Goal: Navigation & Orientation: Find specific page/section

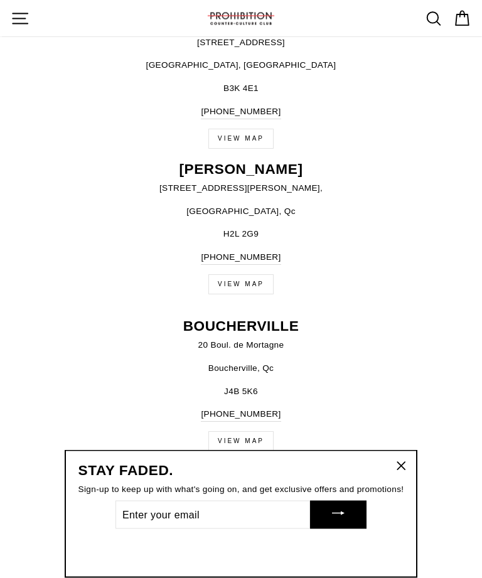
scroll to position [532, 0]
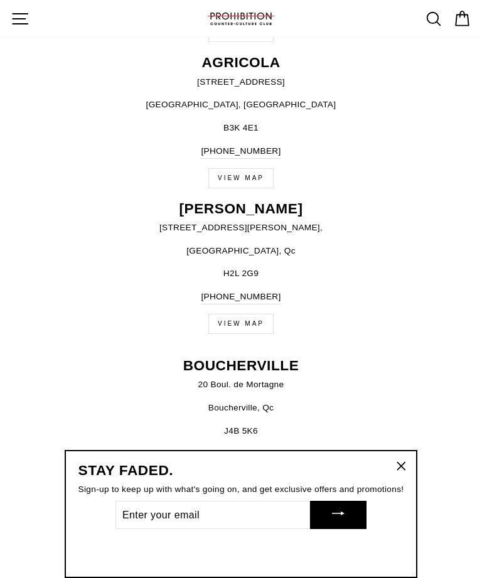
click at [16, 10] on icon "button" at bounding box center [20, 18] width 19 height 19
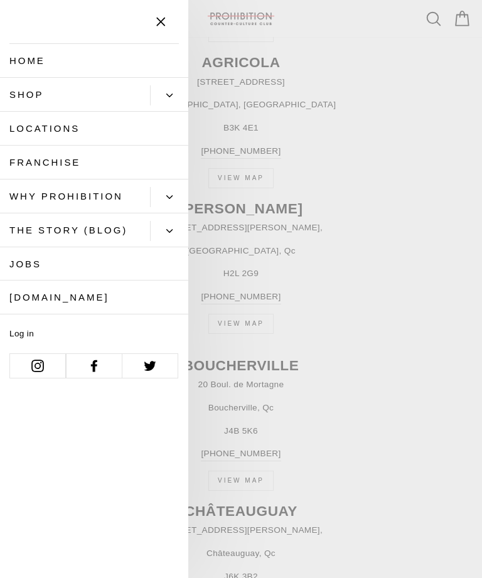
click at [18, 98] on link "Shop" at bounding box center [75, 95] width 150 height 34
click at [168, 187] on button "Primary" at bounding box center [169, 197] width 38 height 20
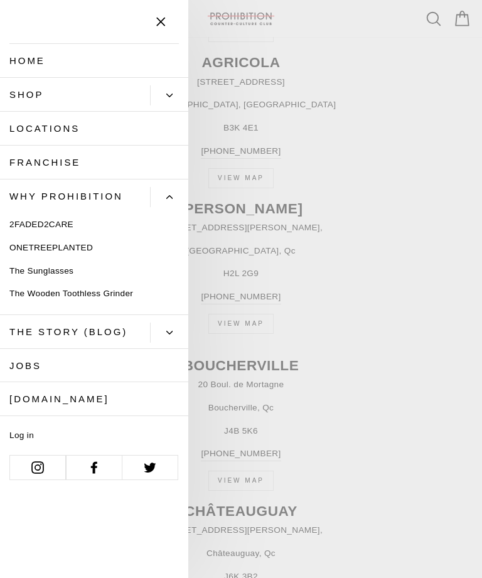
click at [23, 158] on link "Franchise" at bounding box center [94, 163] width 188 height 34
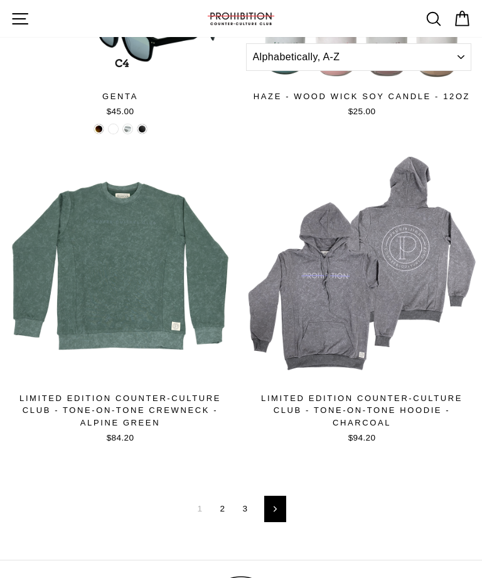
scroll to position [3958, 0]
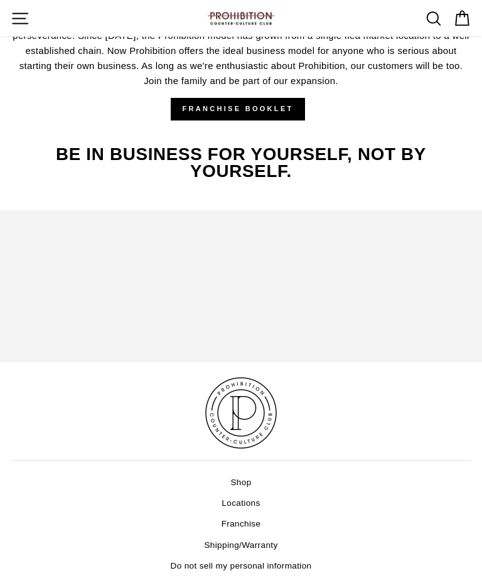
scroll to position [1934, 0]
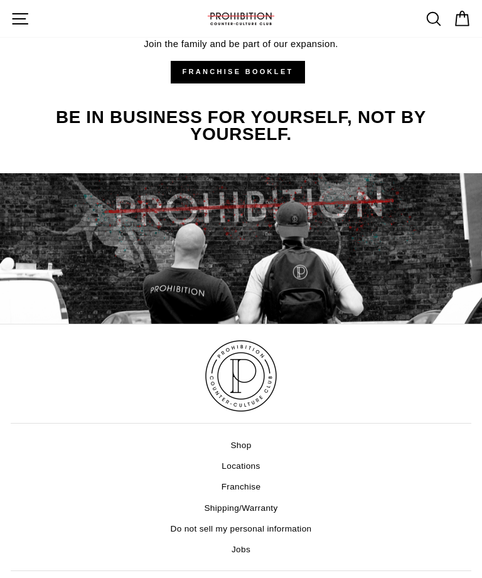
click at [420, 403] on link at bounding box center [241, 375] width 461 height 75
